Goal: Obtain resource: Obtain resource

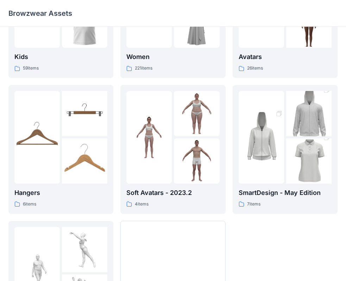
scroll to position [99, 0]
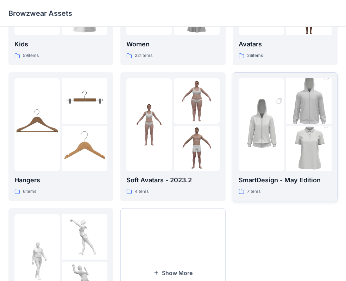
click at [266, 167] on div at bounding box center [260, 124] width 45 height 93
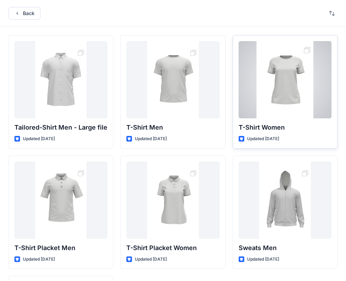
click at [271, 129] on p "T-Shirt Women" at bounding box center [284, 128] width 93 height 10
click at [254, 137] on p "Updated [DATE]" at bounding box center [263, 138] width 32 height 7
click at [305, 49] on div at bounding box center [284, 79] width 93 height 77
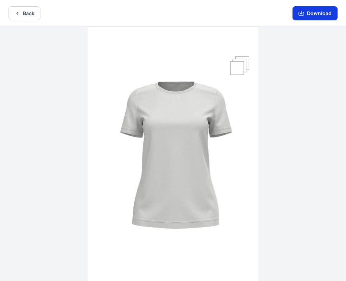
click at [316, 16] on button "Download" at bounding box center [314, 13] width 45 height 14
